Goal: Information Seeking & Learning: Learn about a topic

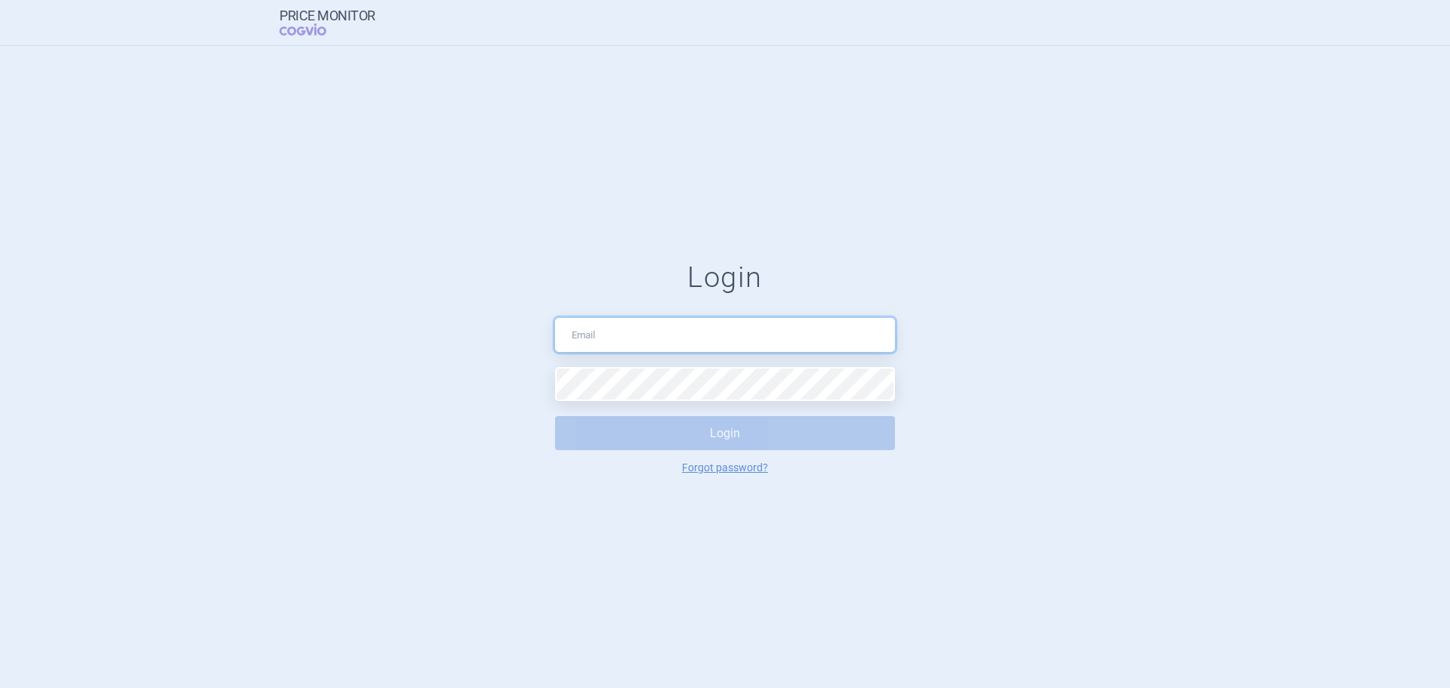
click at [652, 324] on input "text" at bounding box center [725, 335] width 340 height 34
type input "[PERSON_NAME][EMAIL_ADDRESS][DOMAIN_NAME]"
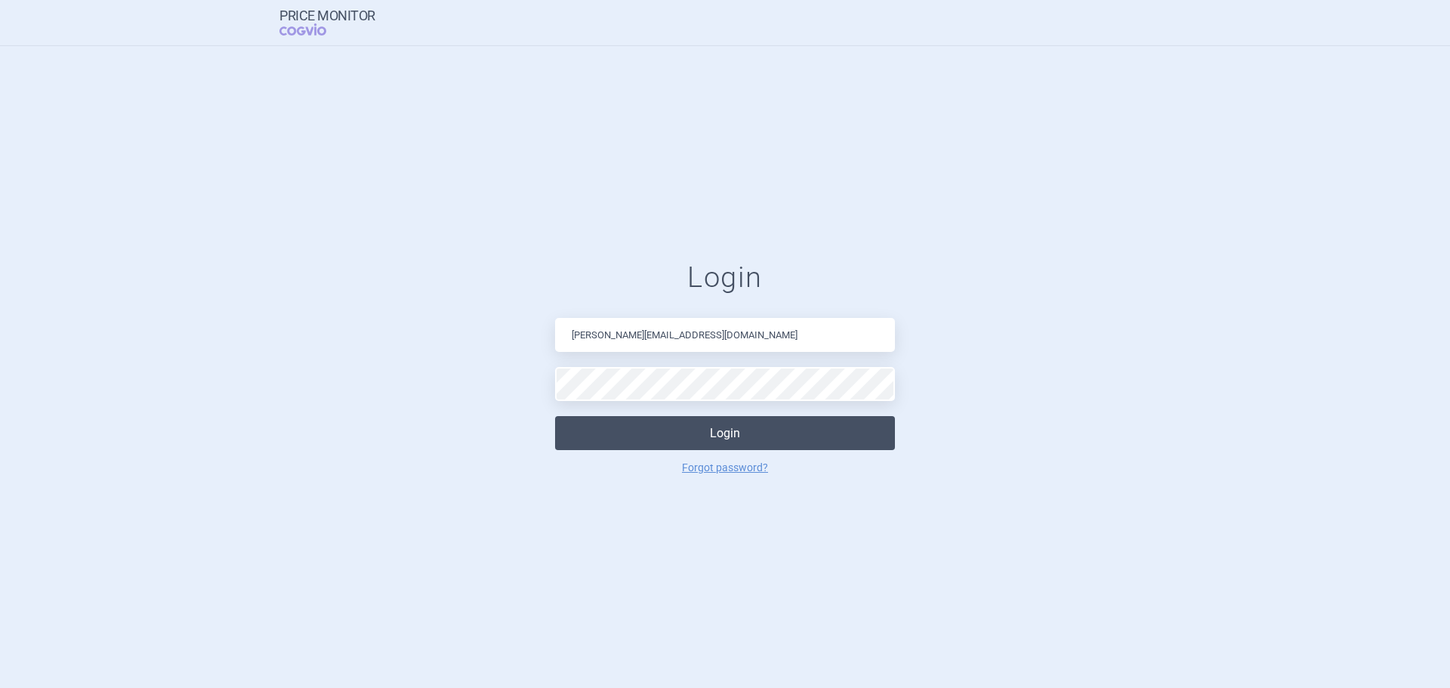
click at [678, 429] on button "Login" at bounding box center [725, 433] width 340 height 34
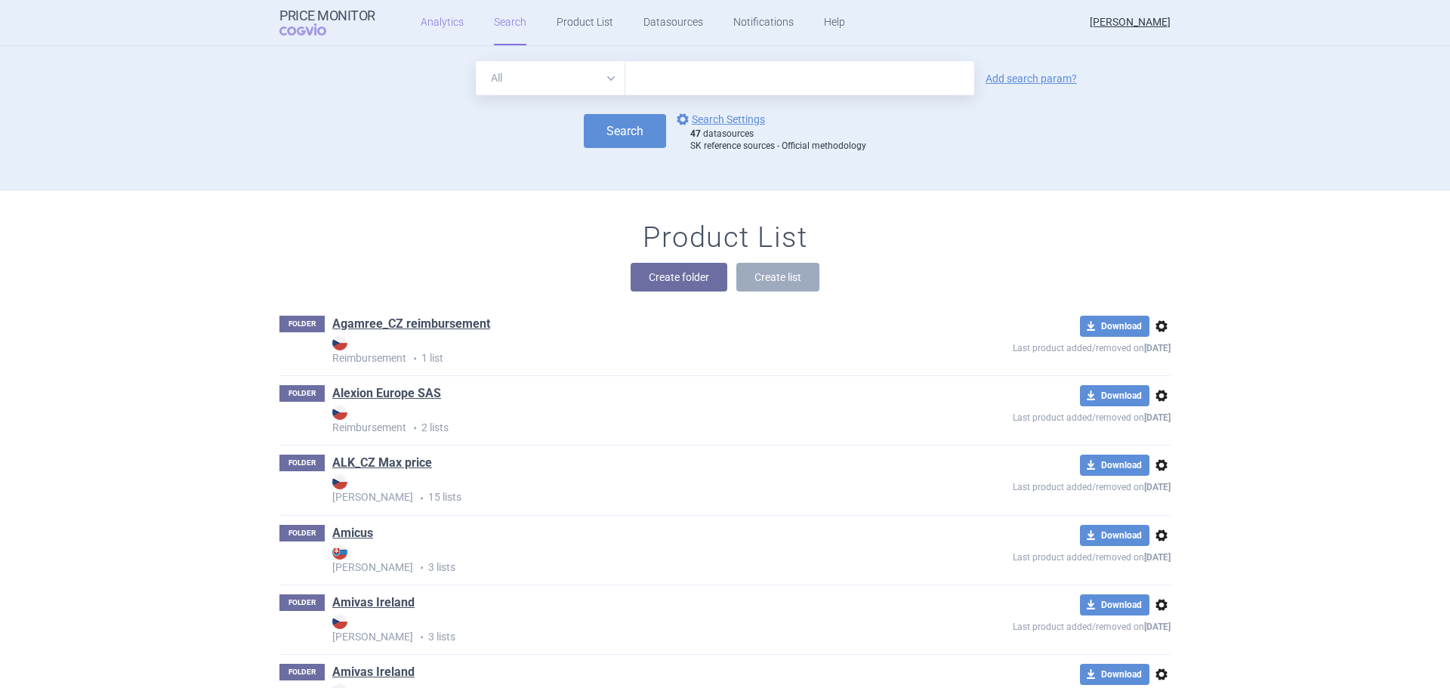
click at [436, 17] on link "Analytics" at bounding box center [442, 22] width 43 height 45
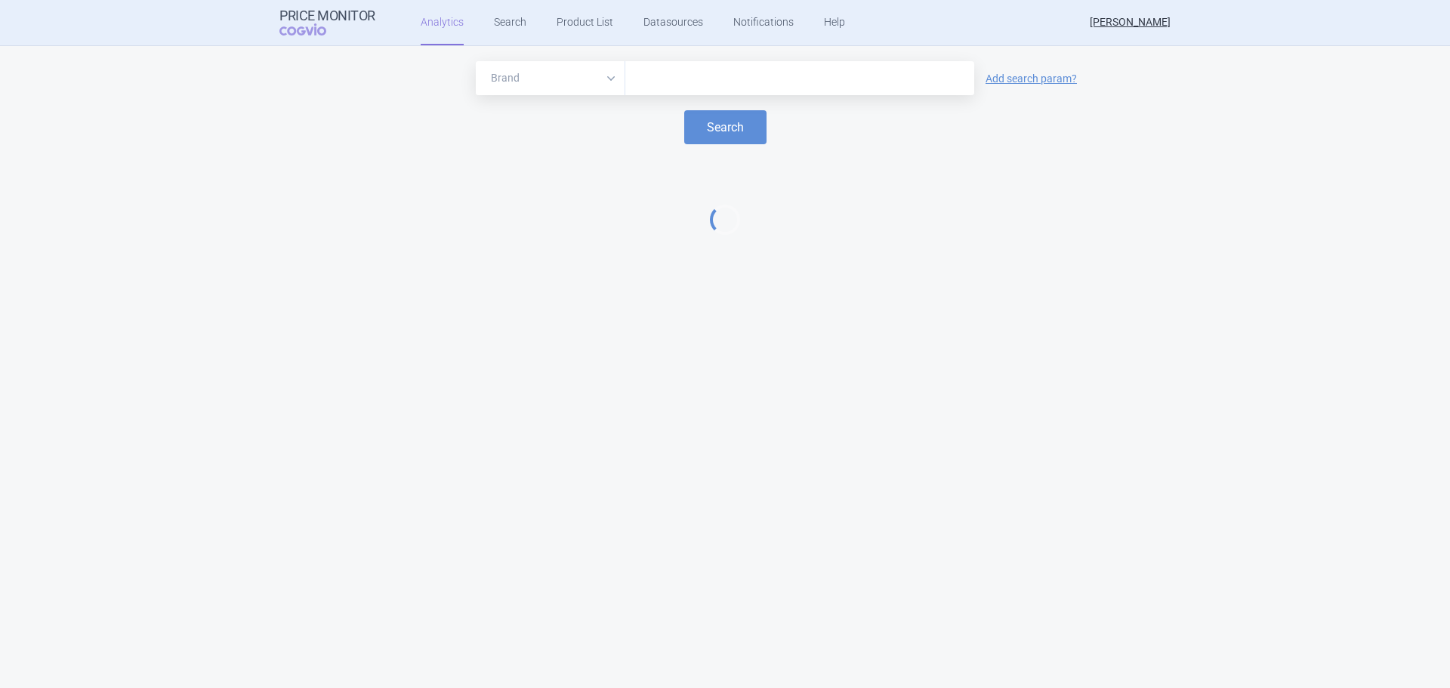
click at [671, 77] on input "text" at bounding box center [800, 79] width 334 height 20
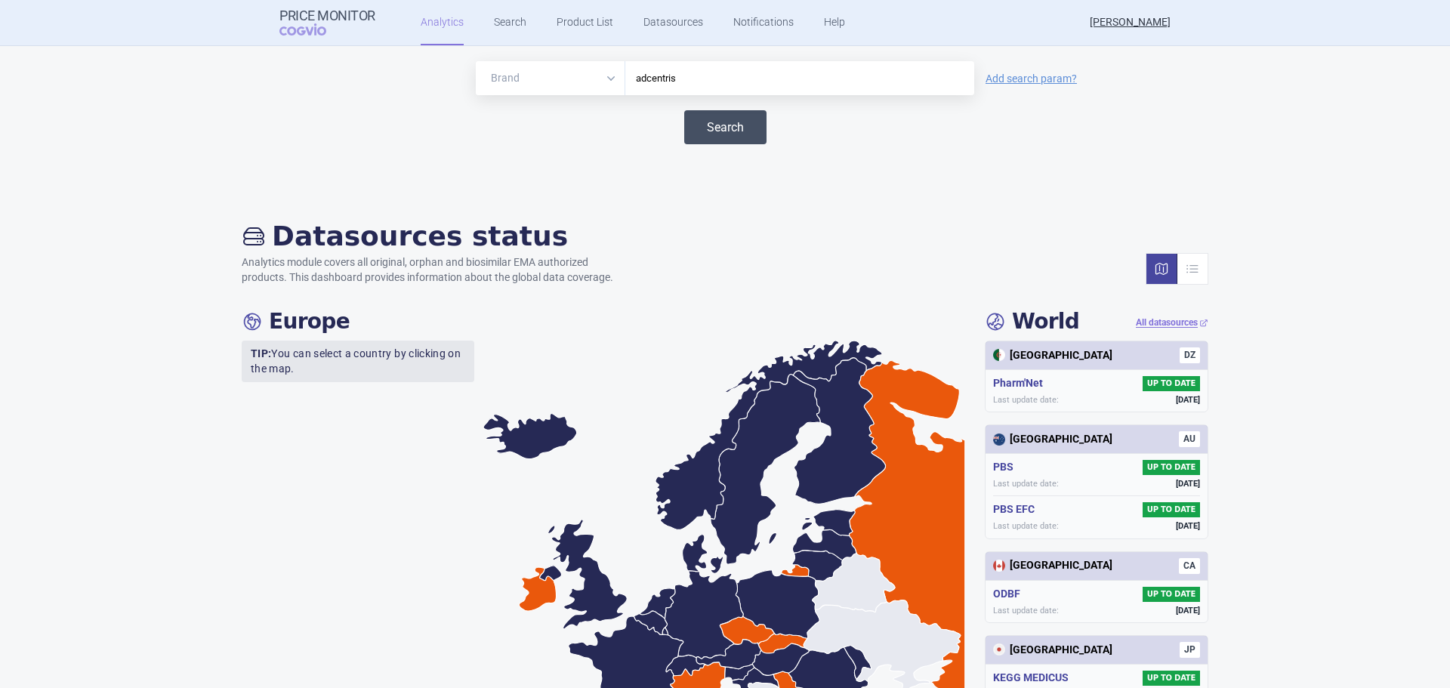
click at [709, 122] on button "Search" at bounding box center [725, 127] width 82 height 34
click at [682, 73] on input "adcentris" at bounding box center [800, 79] width 334 height 20
drag, startPoint x: 692, startPoint y: 72, endPoint x: 622, endPoint y: 72, distance: 69.5
click at [625, 72] on div "adcentris" at bounding box center [799, 78] width 349 height 34
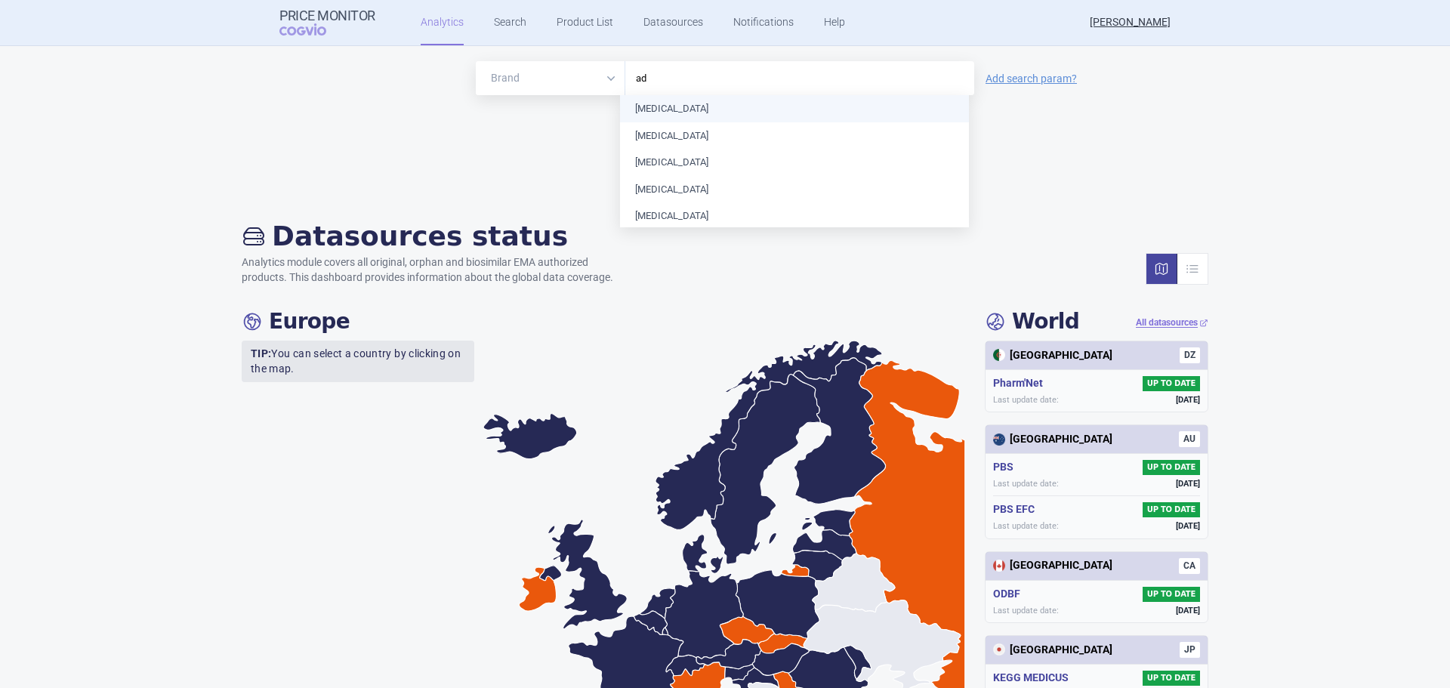
type input "adc"
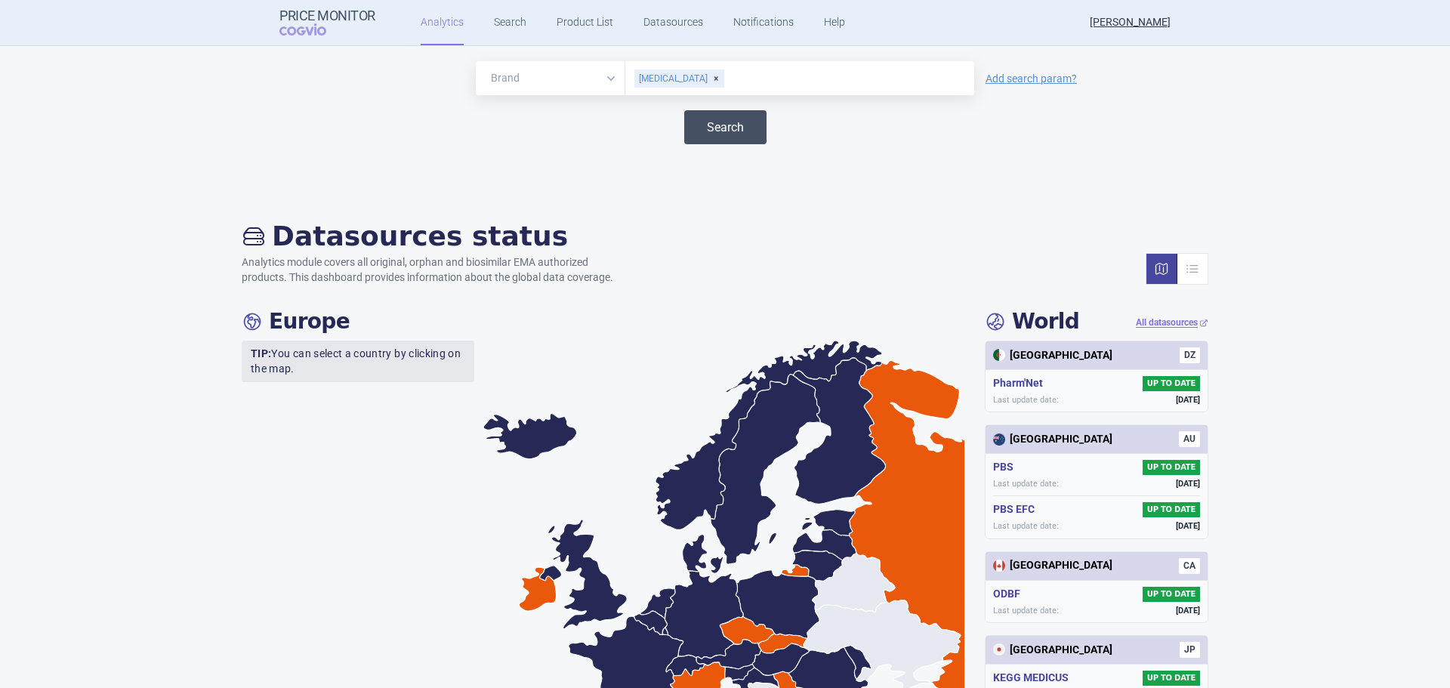
click at [724, 125] on button "Search" at bounding box center [725, 127] width 82 height 34
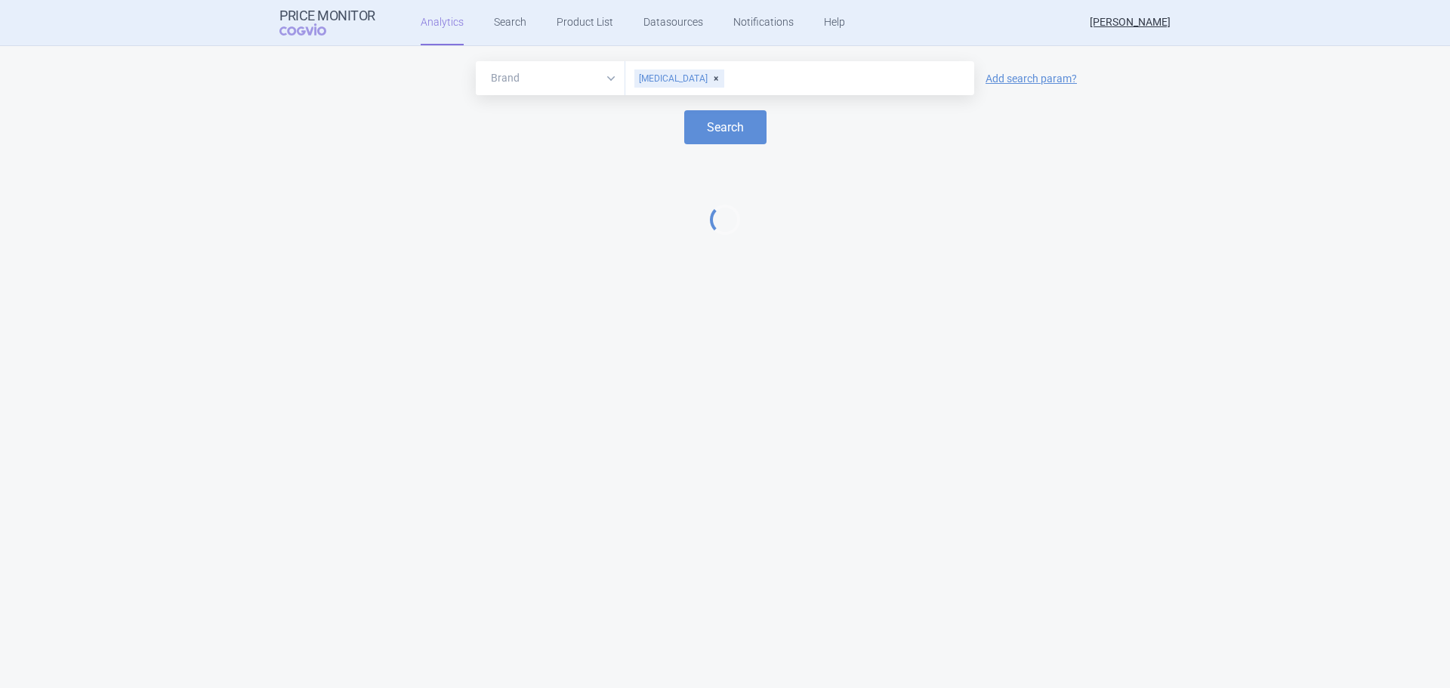
select select "EUR"
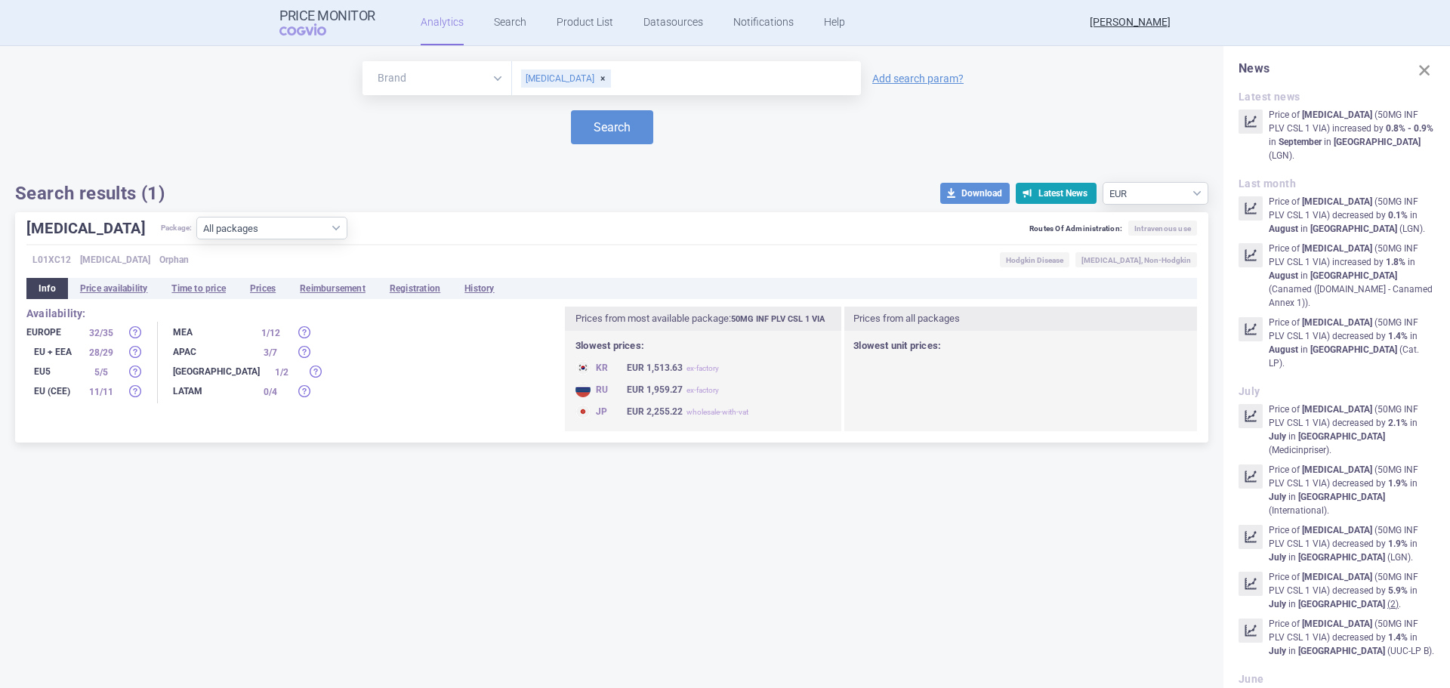
click at [313, 171] on div "Brand ATC/Active substance Therapeutic area [MEDICAL_DATA] Add search param? Se…" at bounding box center [611, 132] width 1193 height 143
click at [514, 22] on link "Search" at bounding box center [510, 22] width 32 height 45
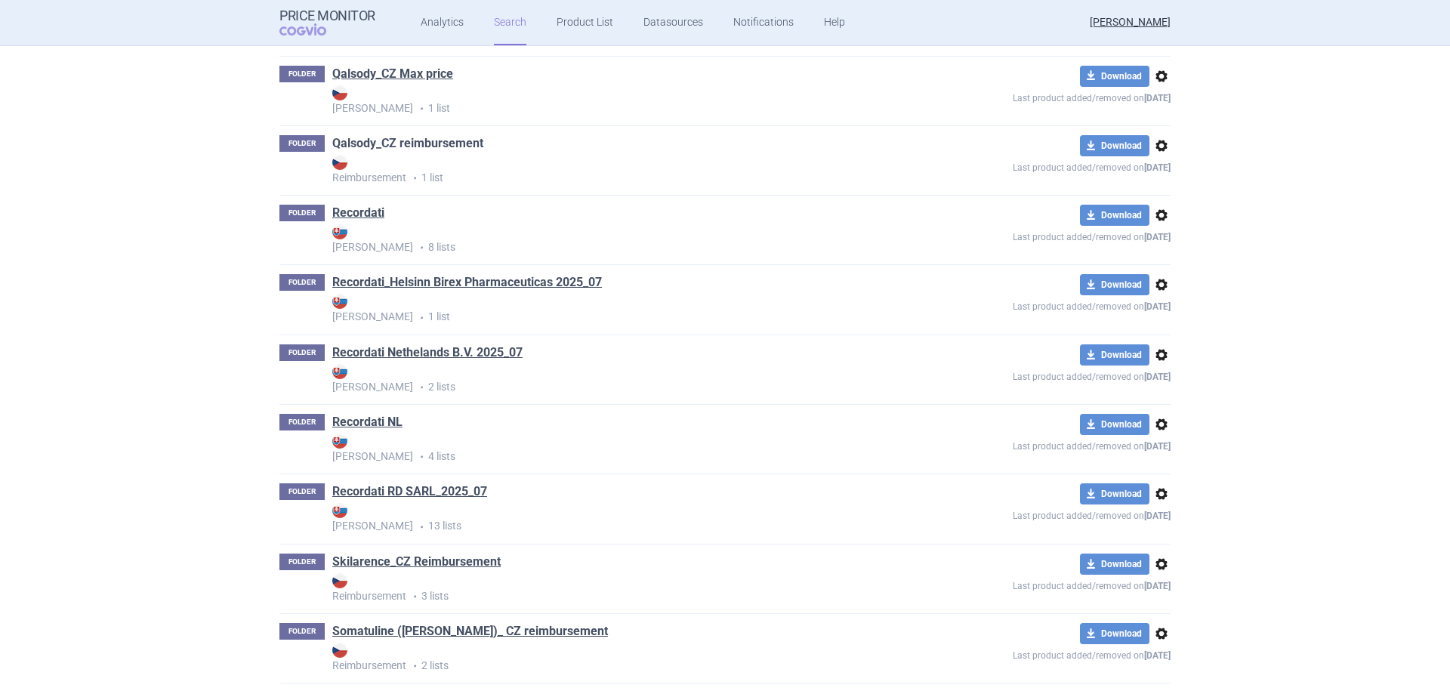
scroll to position [3765, 0]
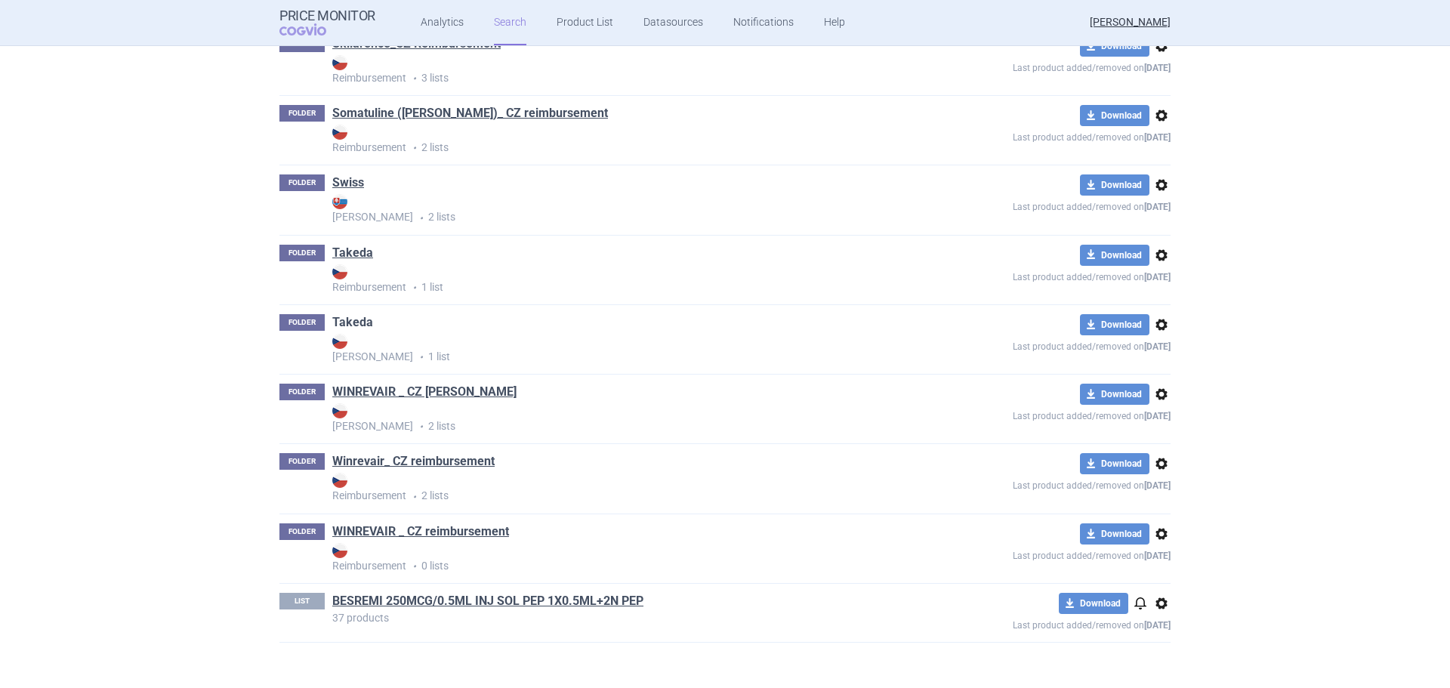
click at [350, 321] on link "Takeda" at bounding box center [352, 322] width 41 height 17
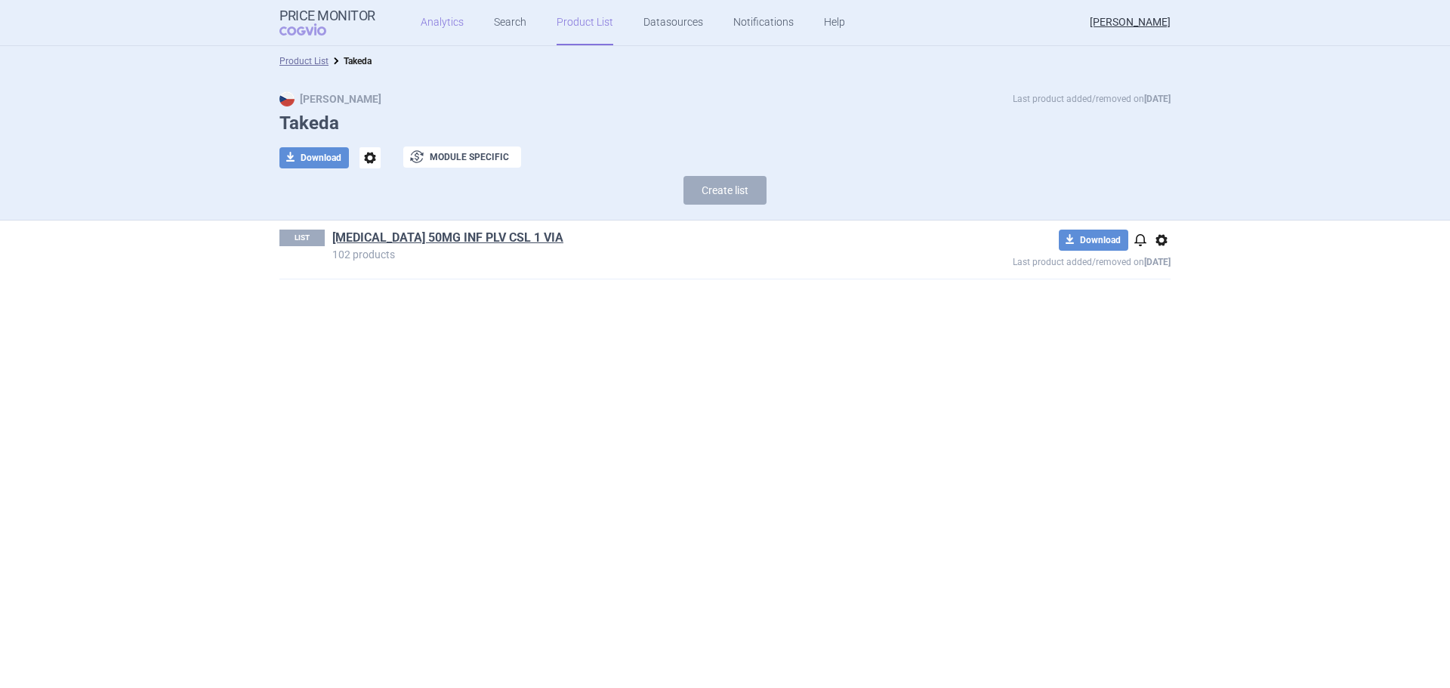
click at [421, 18] on link "Analytics" at bounding box center [442, 22] width 43 height 45
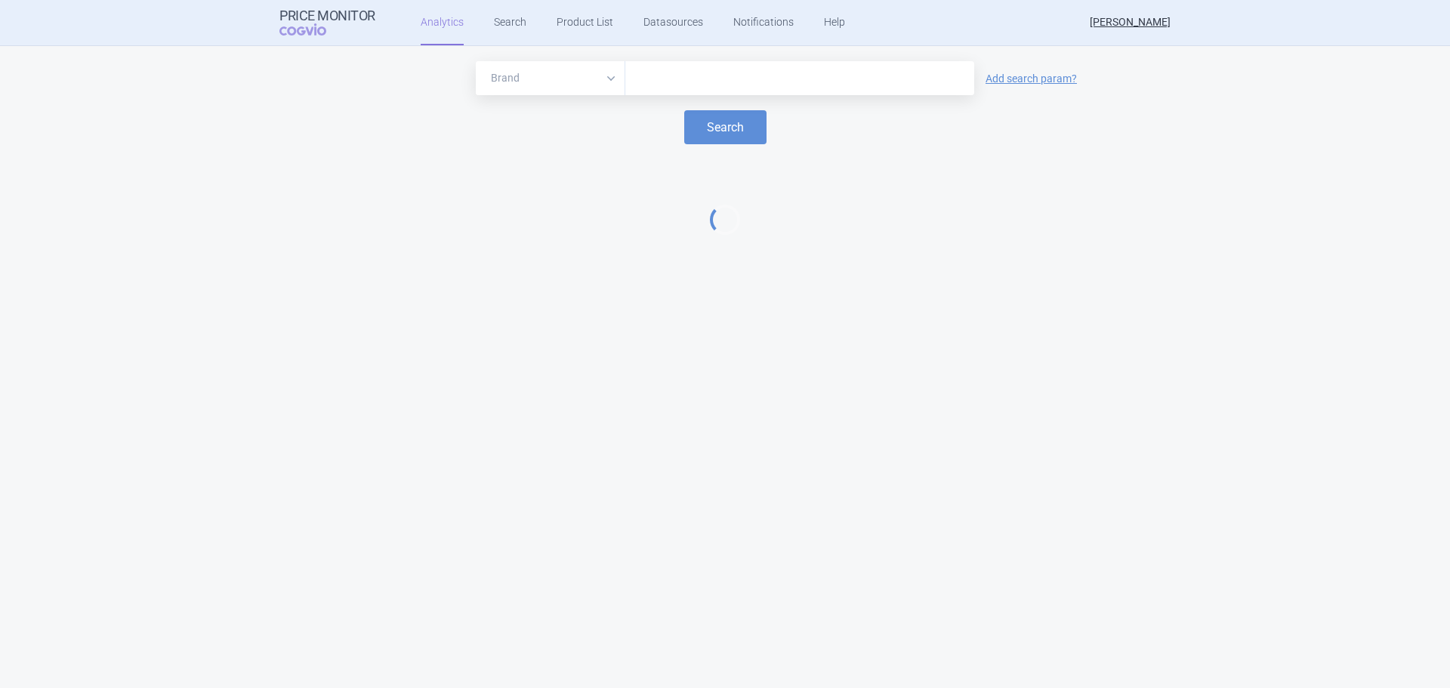
click at [676, 72] on input "text" at bounding box center [800, 79] width 334 height 20
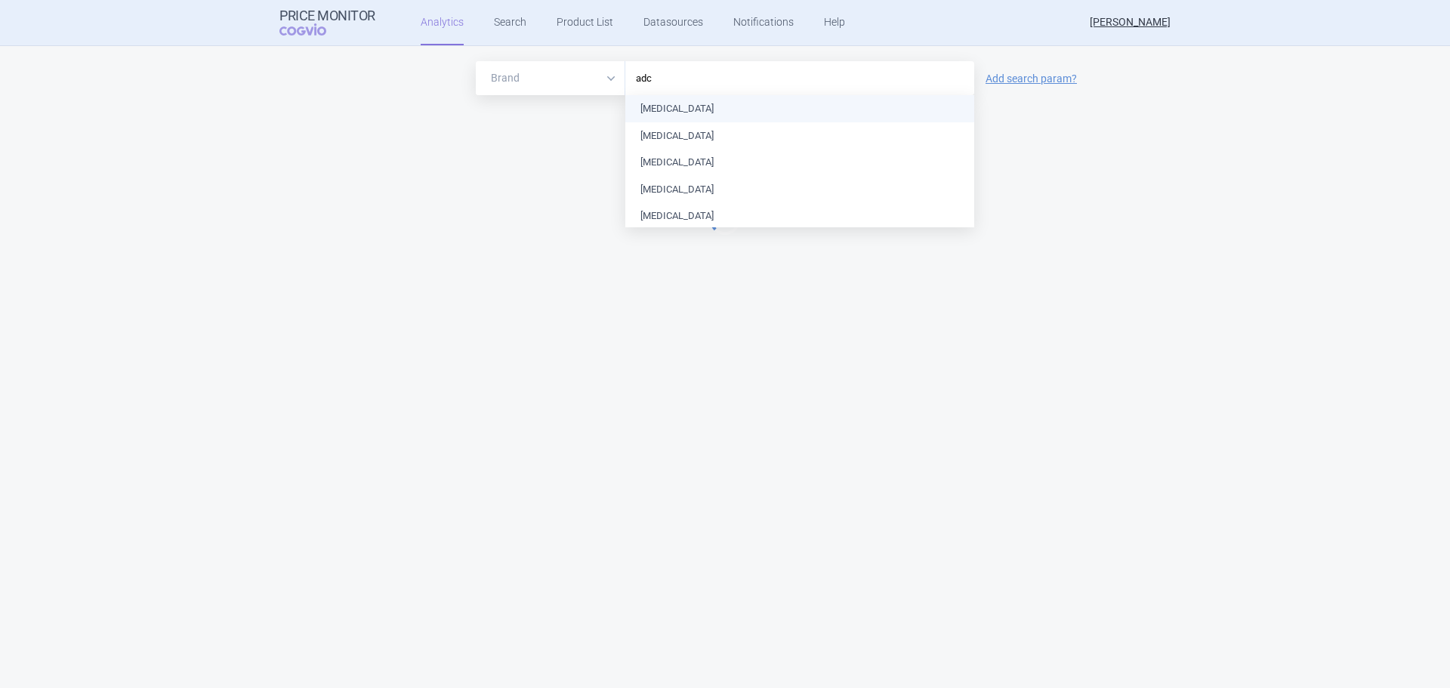
type input "adce"
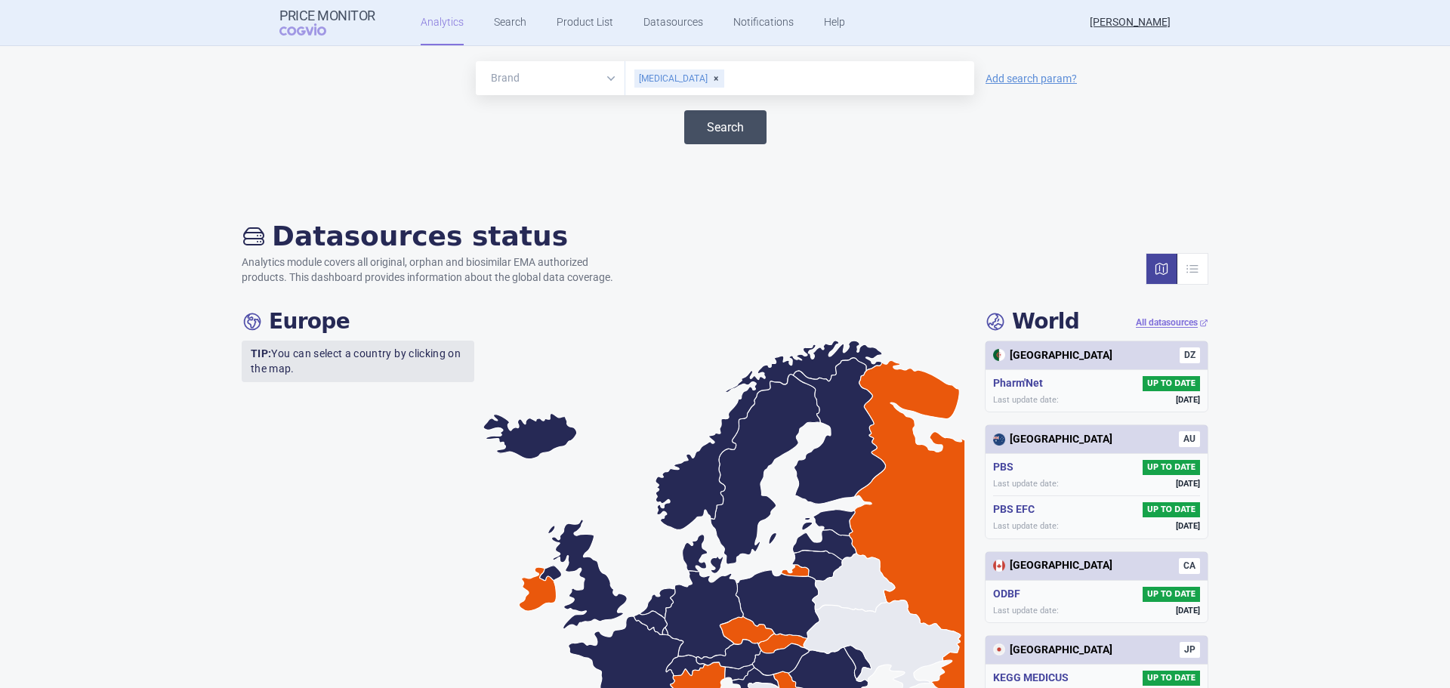
click at [702, 121] on button "Search" at bounding box center [725, 127] width 82 height 34
select select "EUR"
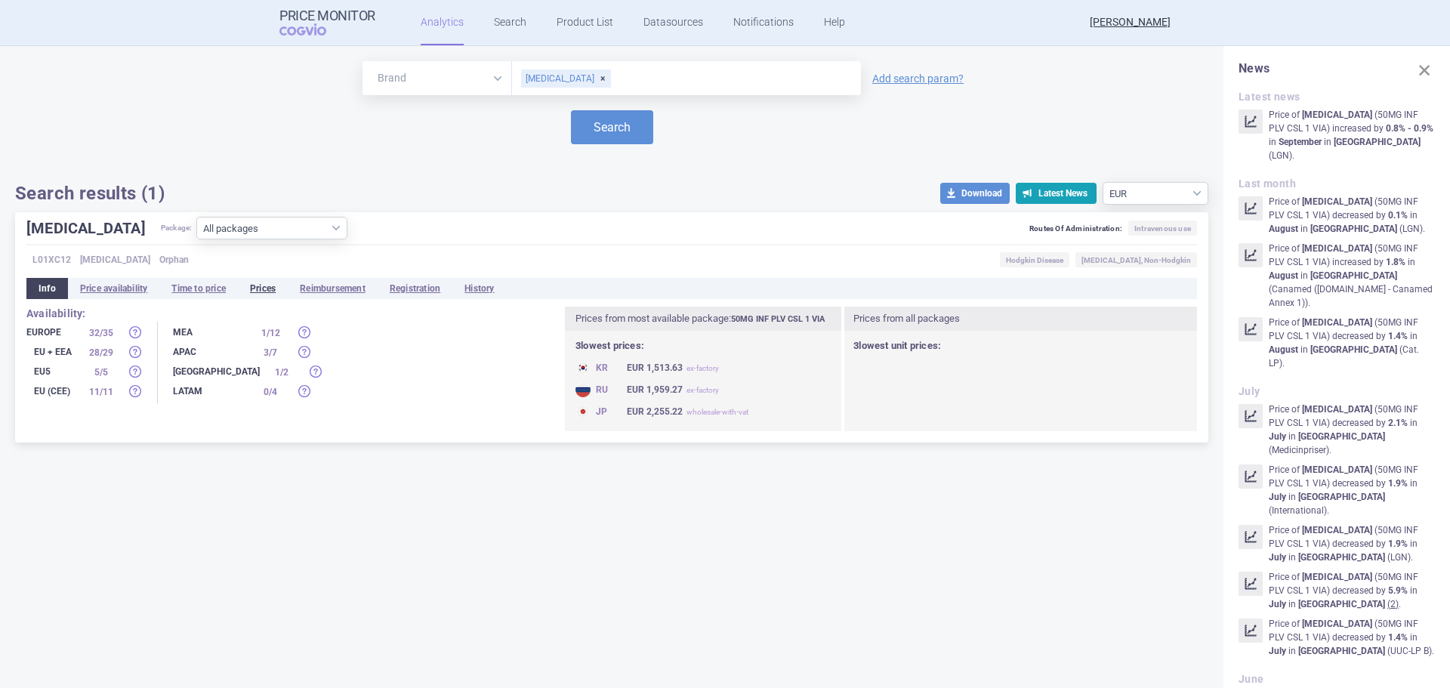
click at [278, 294] on li "Prices" at bounding box center [263, 288] width 50 height 21
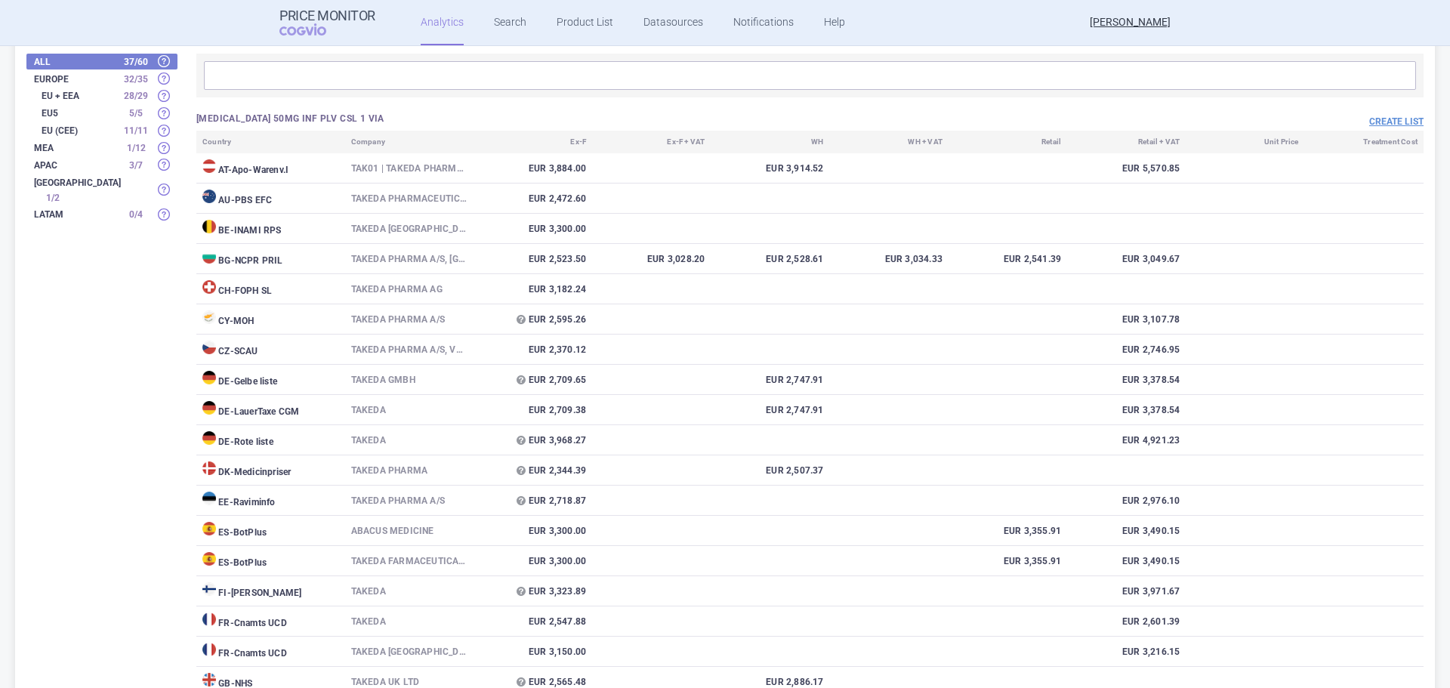
scroll to position [177, 0]
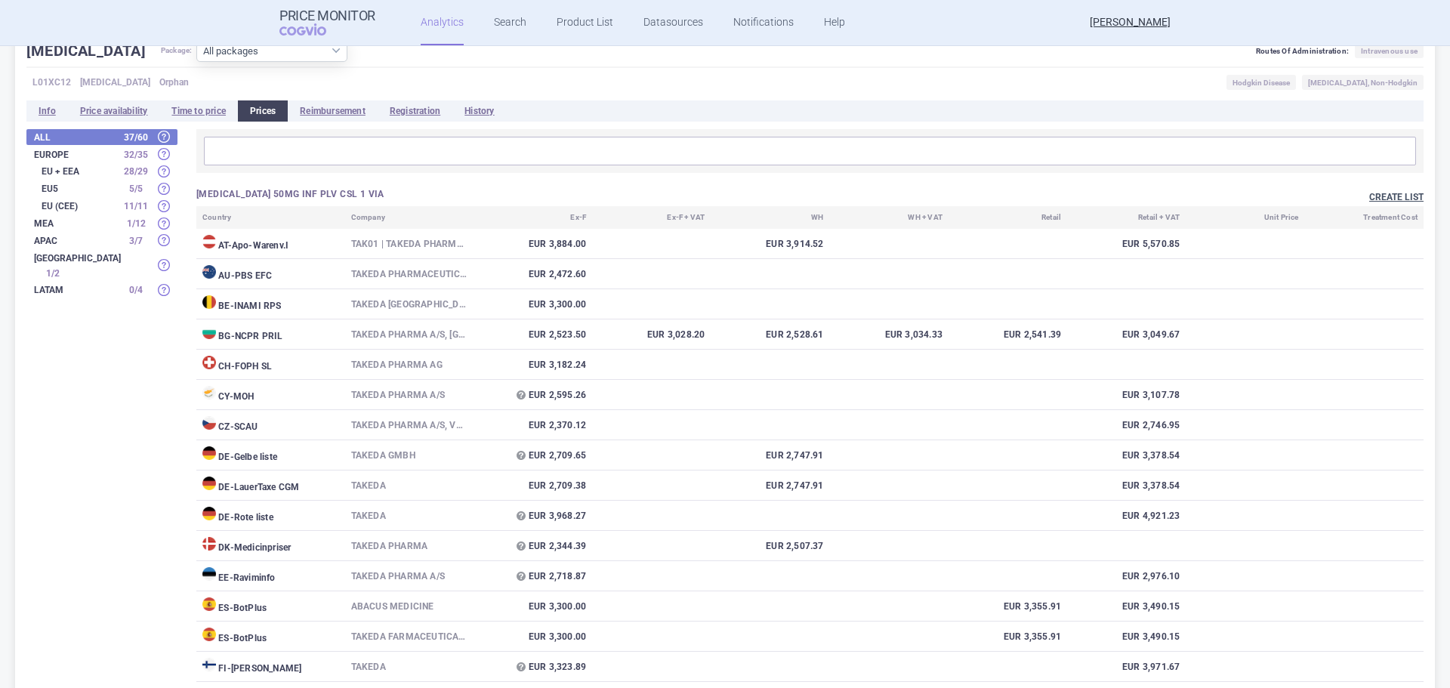
click at [1392, 193] on button "Create list" at bounding box center [1396, 197] width 54 height 13
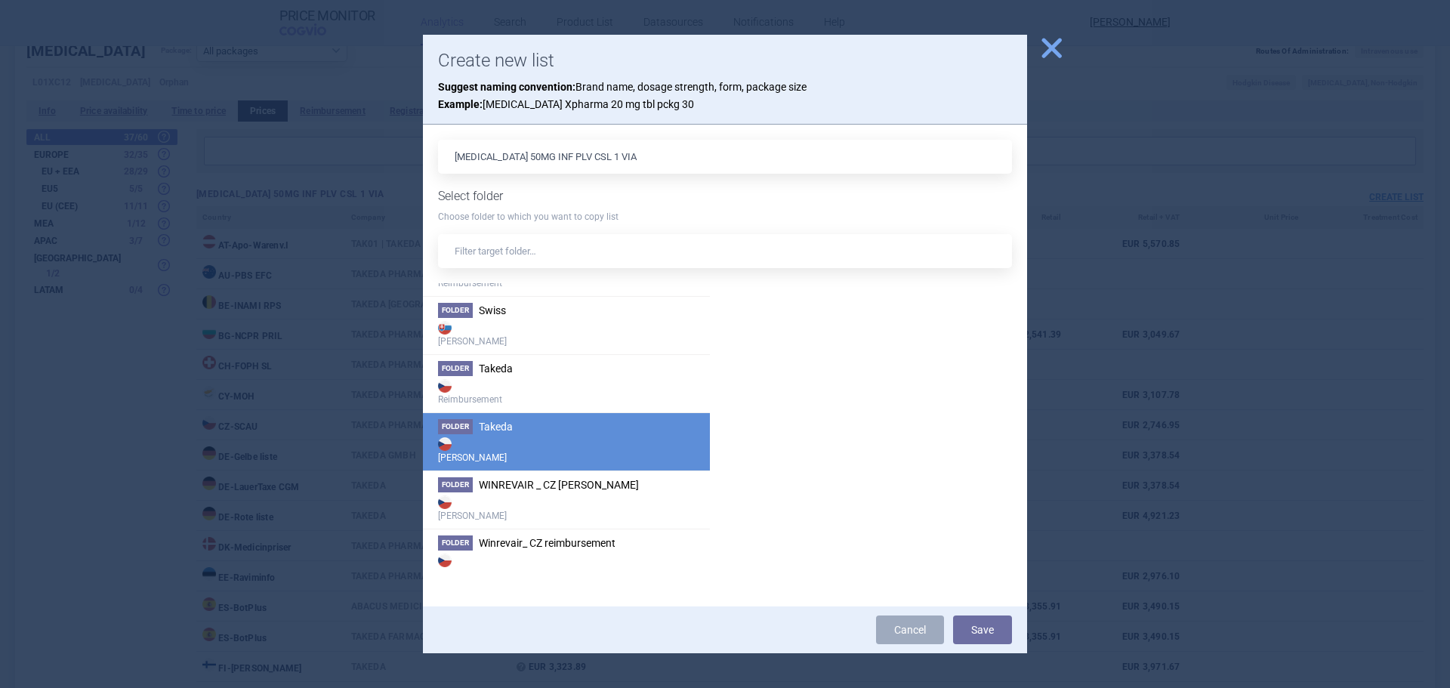
scroll to position [3011, 0]
click at [510, 451] on strong "[PERSON_NAME]" at bounding box center [566, 448] width 257 height 30
click at [484, 436] on strong "[PERSON_NAME]" at bounding box center [566, 448] width 257 height 30
click at [986, 626] on button "Save" at bounding box center [982, 629] width 59 height 29
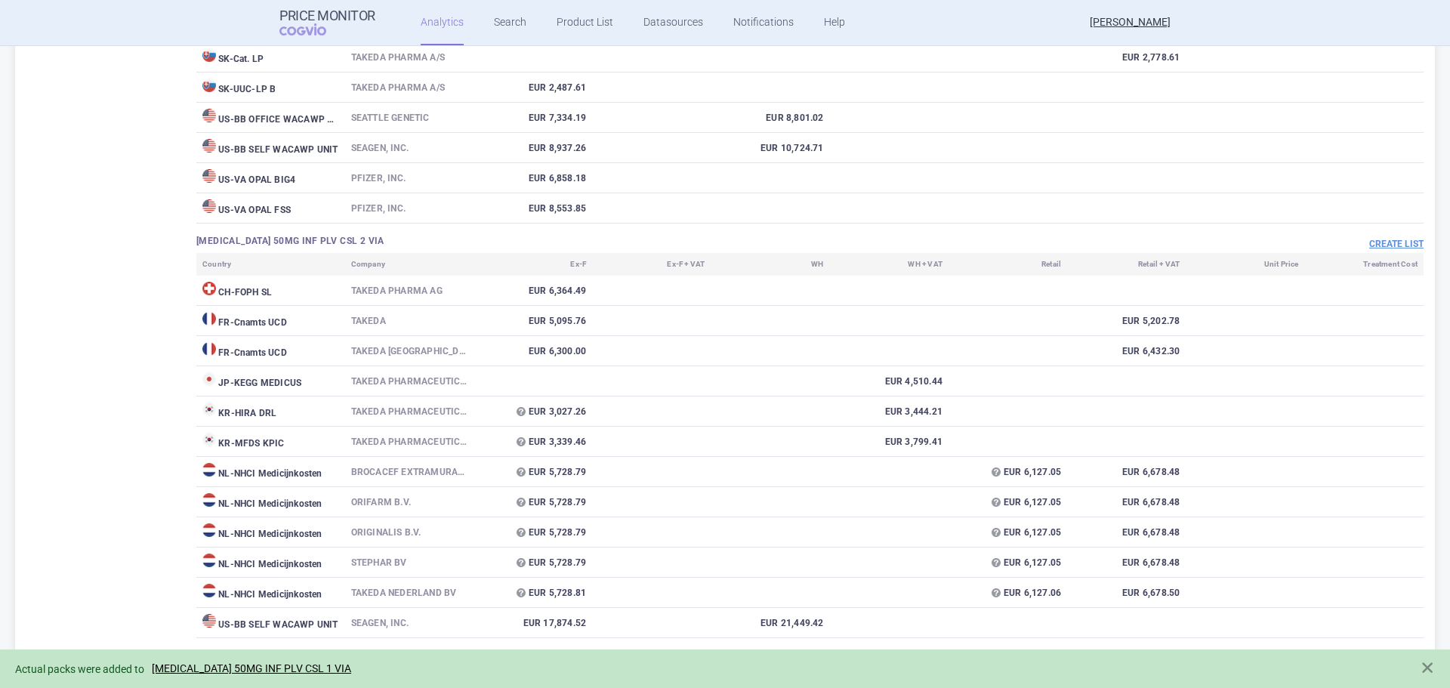
scroll to position [1990, 0]
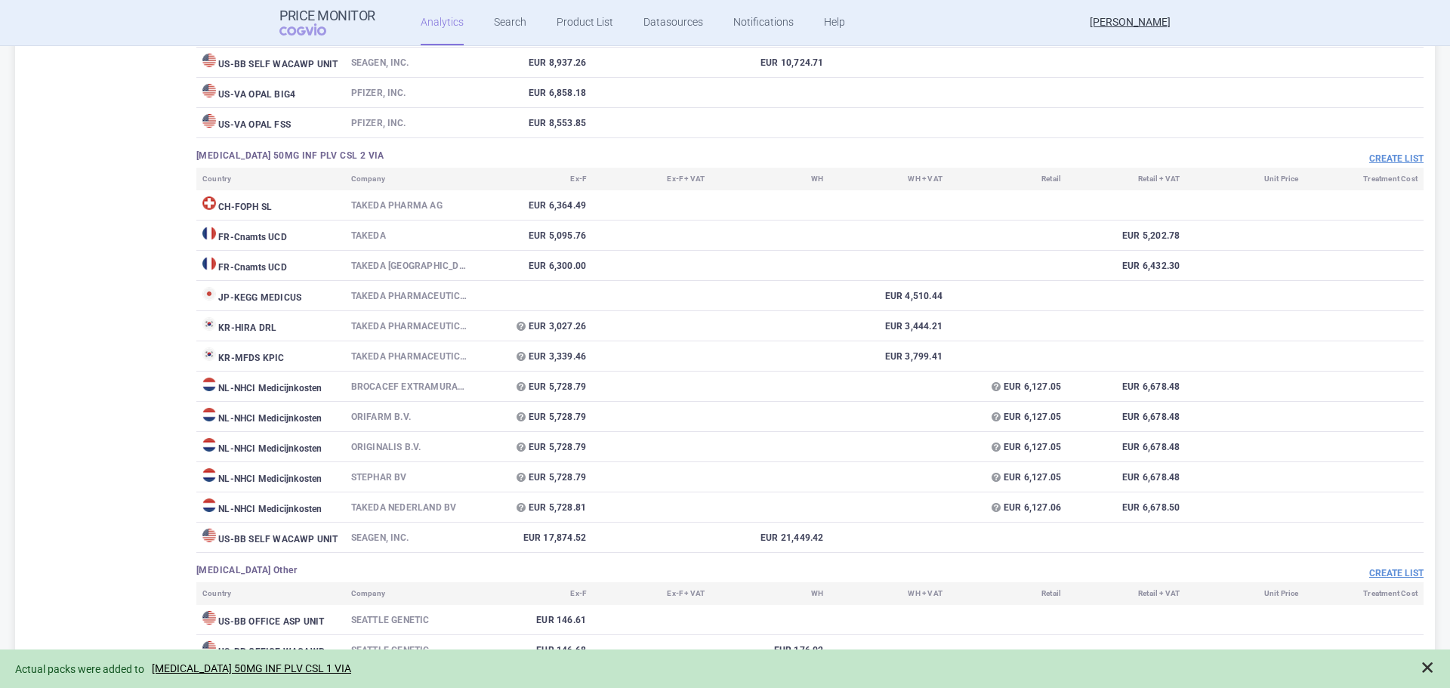
click at [1423, 671] on span at bounding box center [1427, 667] width 15 height 15
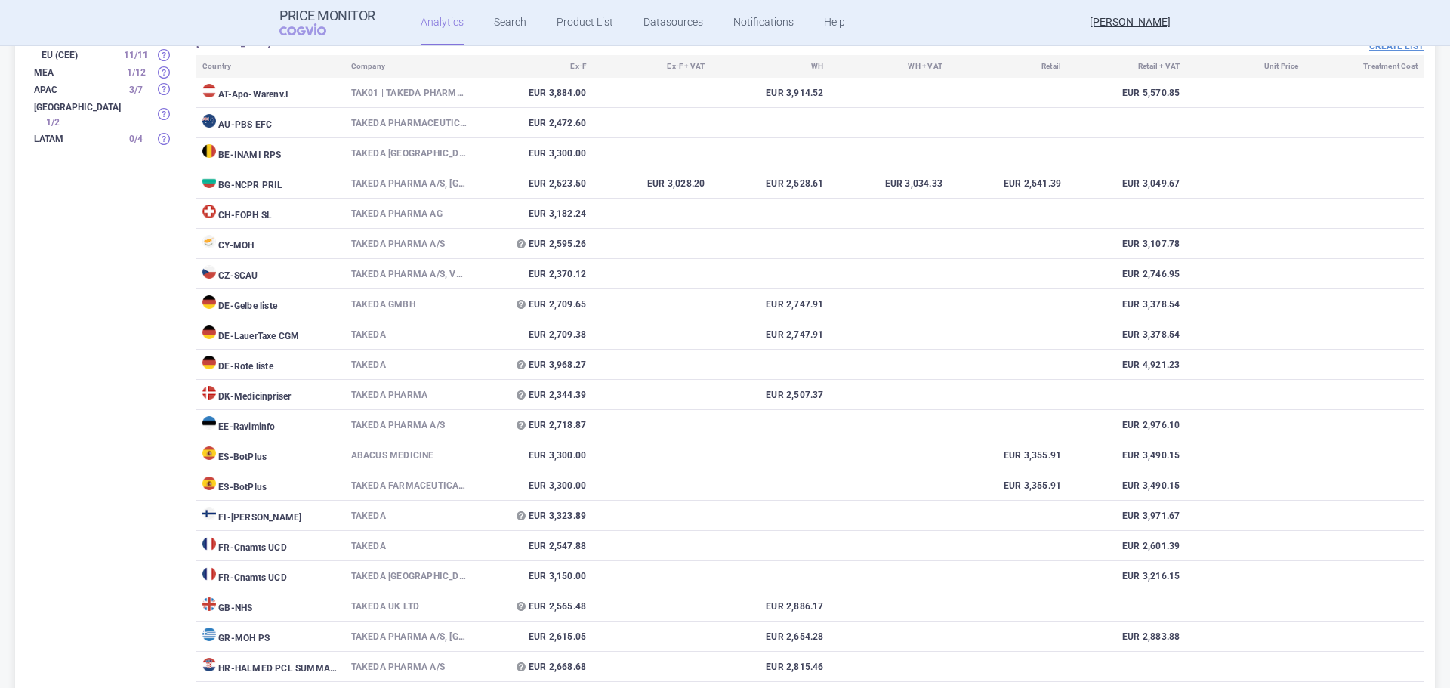
scroll to position [0, 0]
